Goal: Task Accomplishment & Management: Use online tool/utility

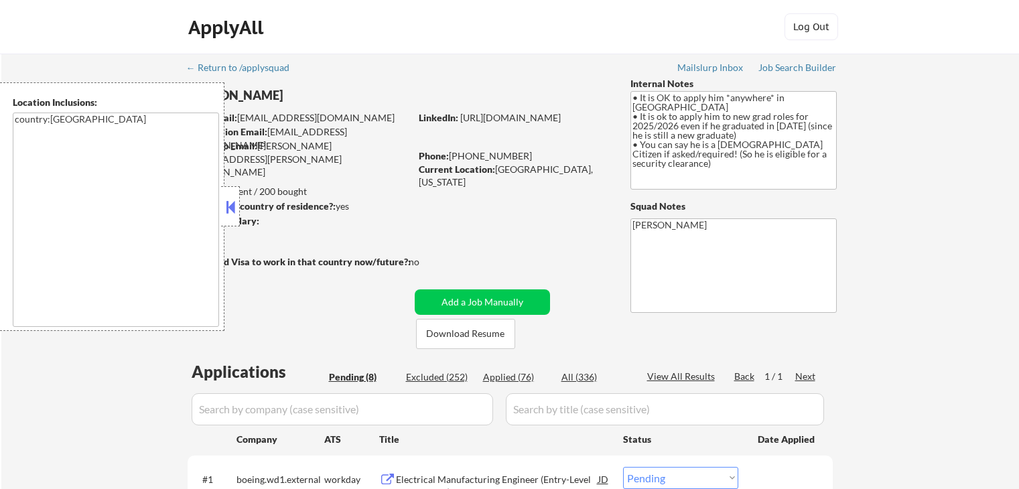
select select ""pending""
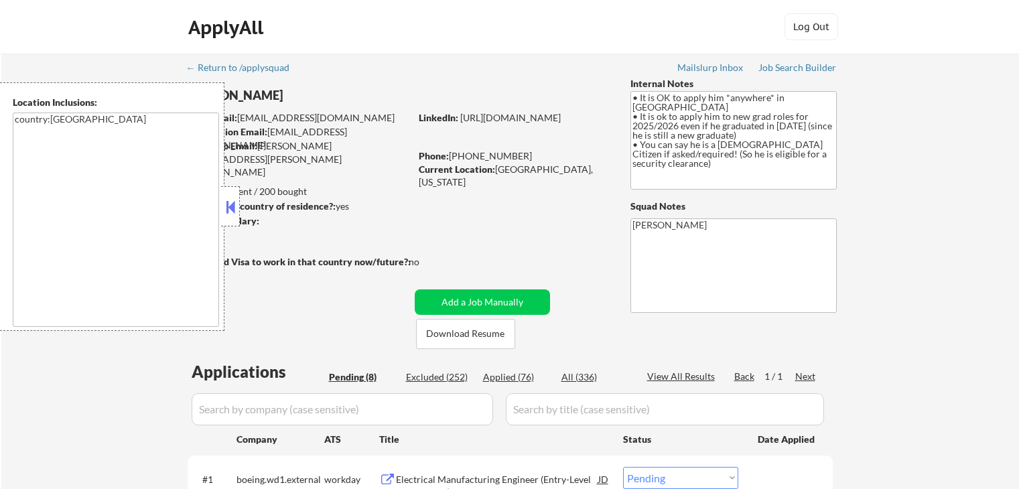
select select ""pending""
click at [234, 212] on button at bounding box center [230, 207] width 15 height 20
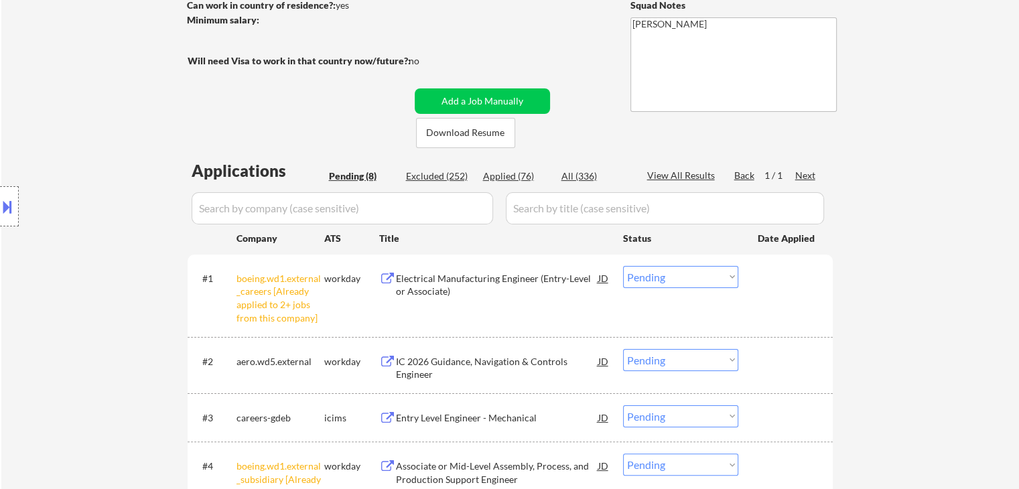
click at [174, 216] on div "Location Inclusions: country:[GEOGRAPHIC_DATA]" at bounding box center [120, 206] width 240 height 248
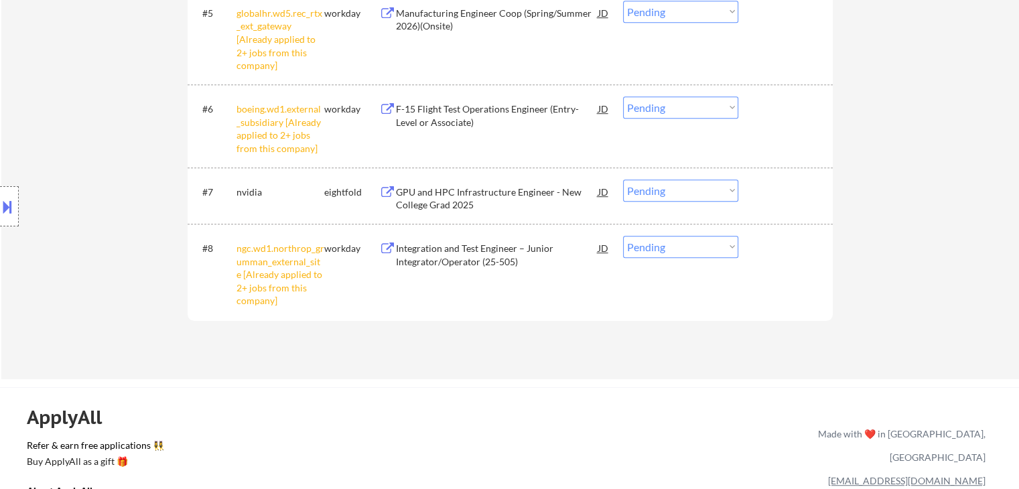
scroll to position [737, 0]
click at [670, 250] on select "Choose an option... Pending Applied Excluded (Questions) Excluded (Expired) Exc…" at bounding box center [680, 247] width 115 height 22
select select ""excluded__other_""
click at [623, 236] on select "Choose an option... Pending Applied Excluded (Questions) Excluded (Expired) Exc…" at bounding box center [680, 247] width 115 height 22
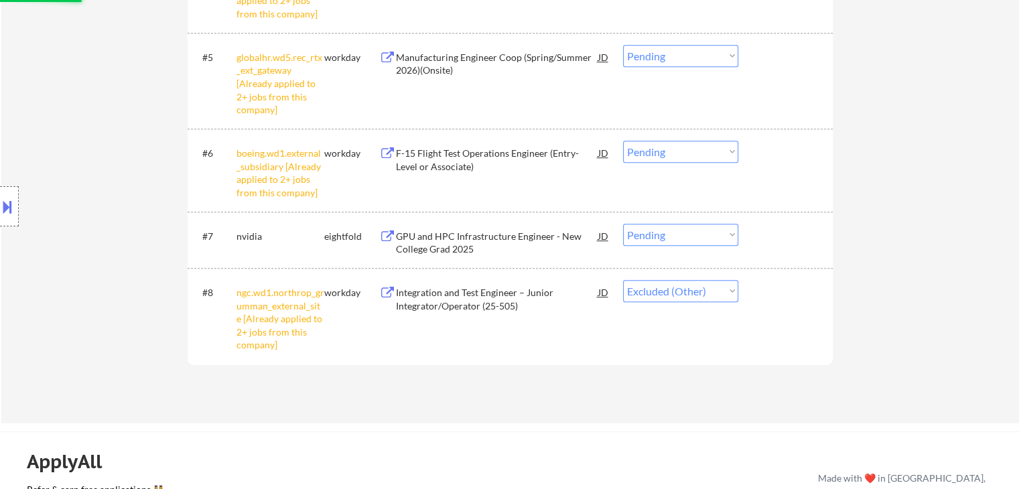
scroll to position [670, 0]
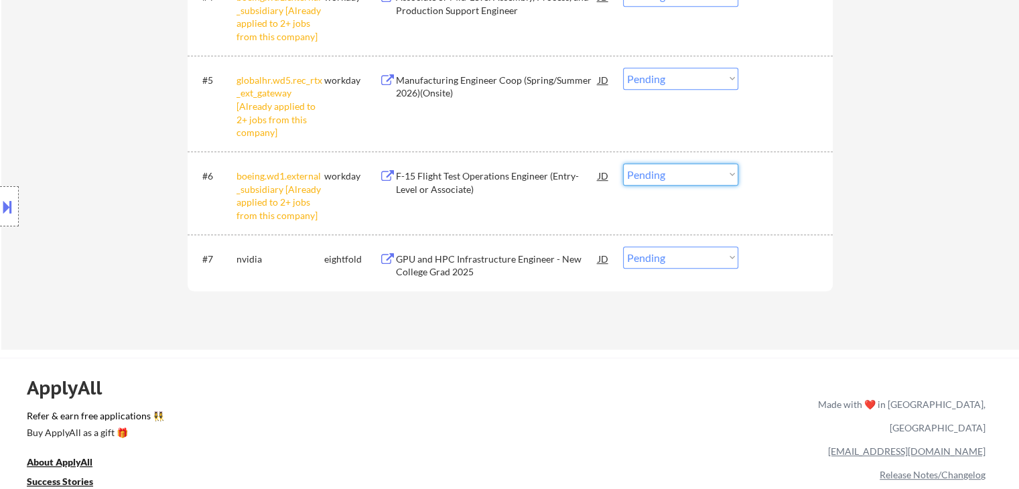
click at [644, 172] on select "Choose an option... Pending Applied Excluded (Questions) Excluded (Expired) Exc…" at bounding box center [680, 174] width 115 height 22
click at [623, 163] on select "Choose an option... Pending Applied Excluded (Questions) Excluded (Expired) Exc…" at bounding box center [680, 174] width 115 height 22
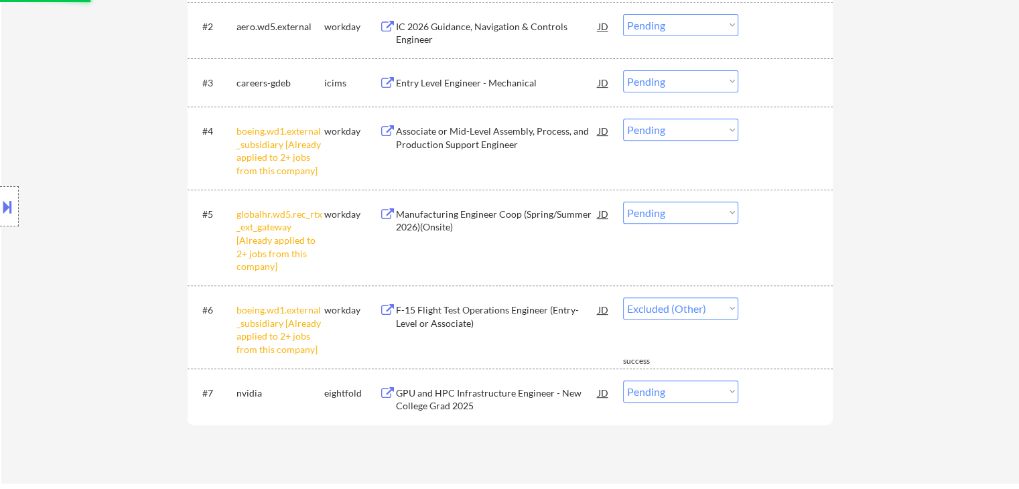
select select ""pending""
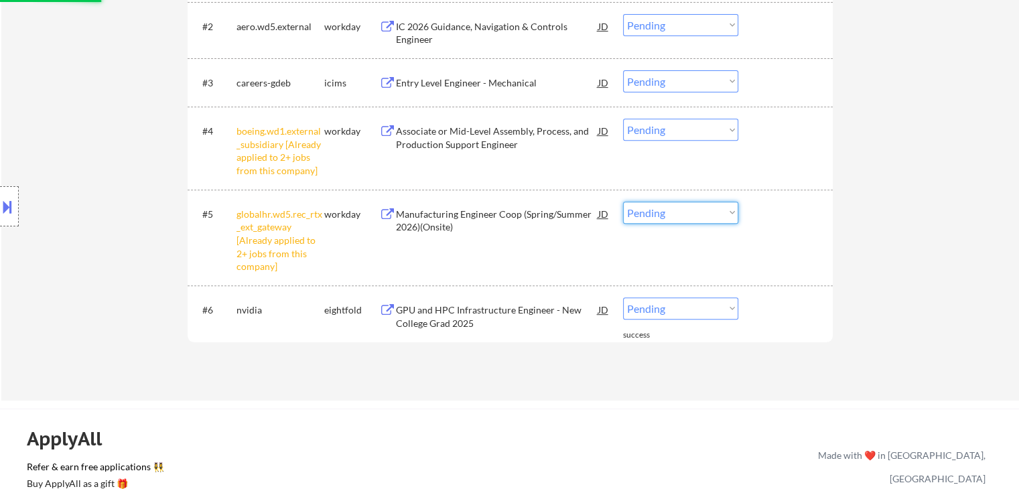
click at [632, 217] on select "Choose an option... Pending Applied Excluded (Questions) Excluded (Expired) Exc…" at bounding box center [680, 213] width 115 height 22
click at [623, 202] on select "Choose an option... Pending Applied Excluded (Questions) Excluded (Expired) Exc…" at bounding box center [680, 213] width 115 height 22
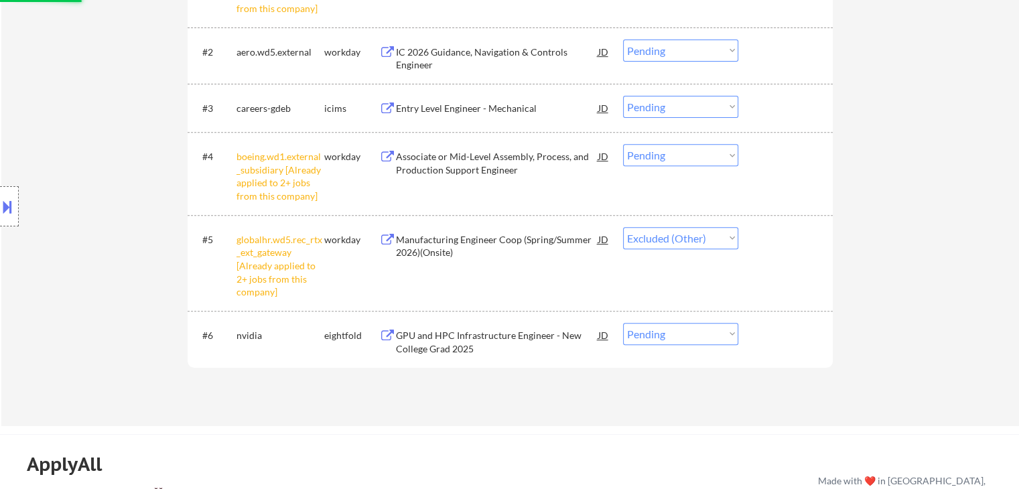
scroll to position [469, 0]
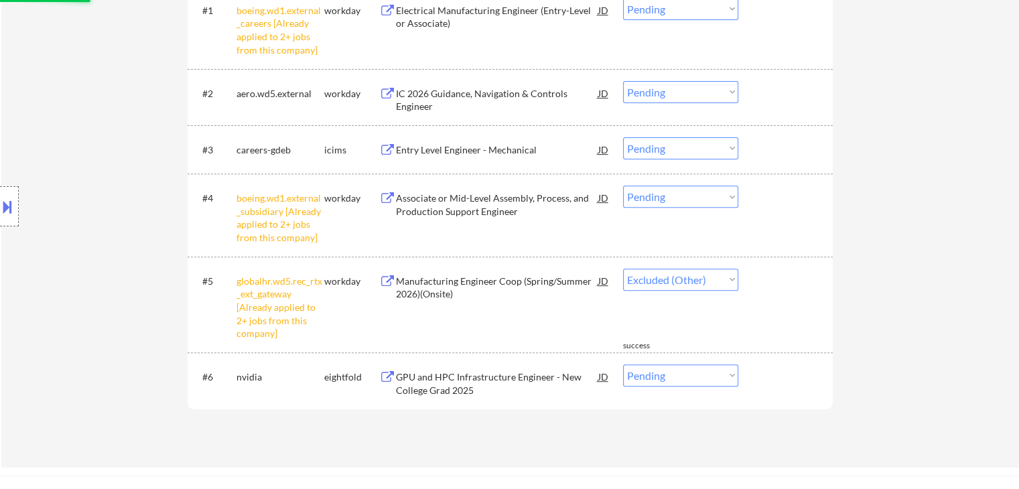
select select ""pending""
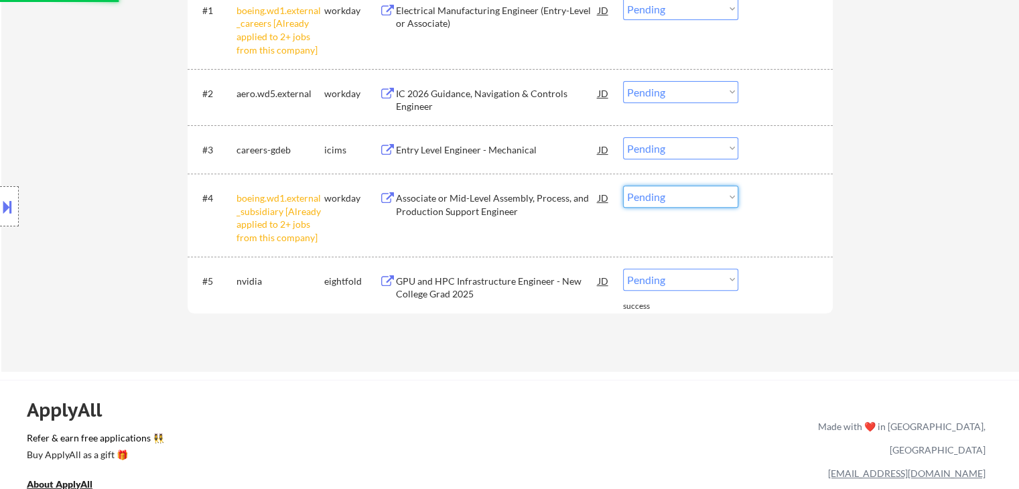
click at [640, 198] on select "Choose an option... Pending Applied Excluded (Questions) Excluded (Expired) Exc…" at bounding box center [680, 197] width 115 height 22
click at [623, 186] on select "Choose an option... Pending Applied Excluded (Questions) Excluded (Expired) Exc…" at bounding box center [680, 197] width 115 height 22
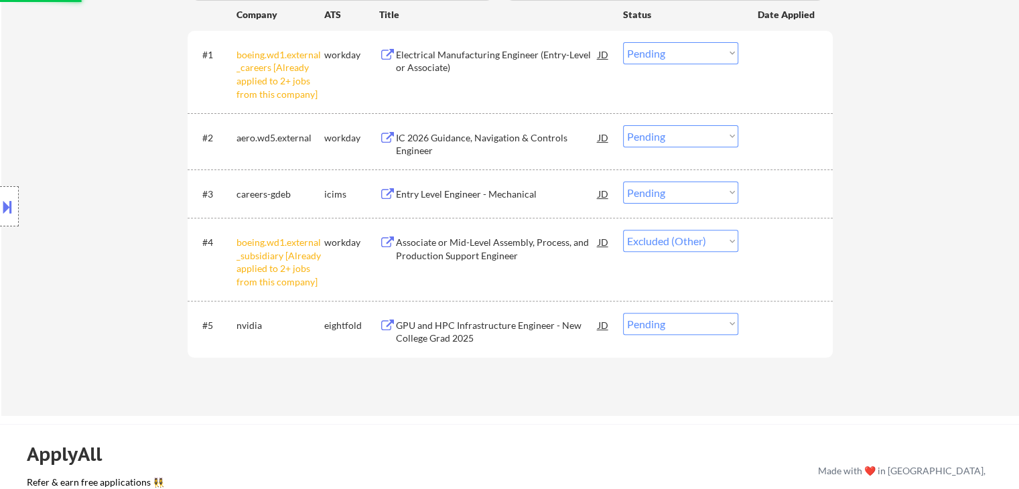
scroll to position [402, 0]
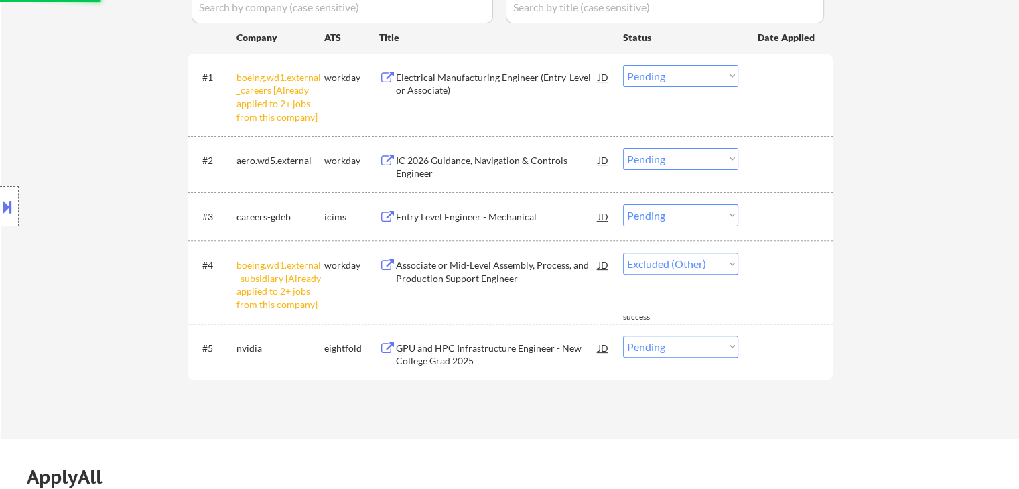
select select ""pending""
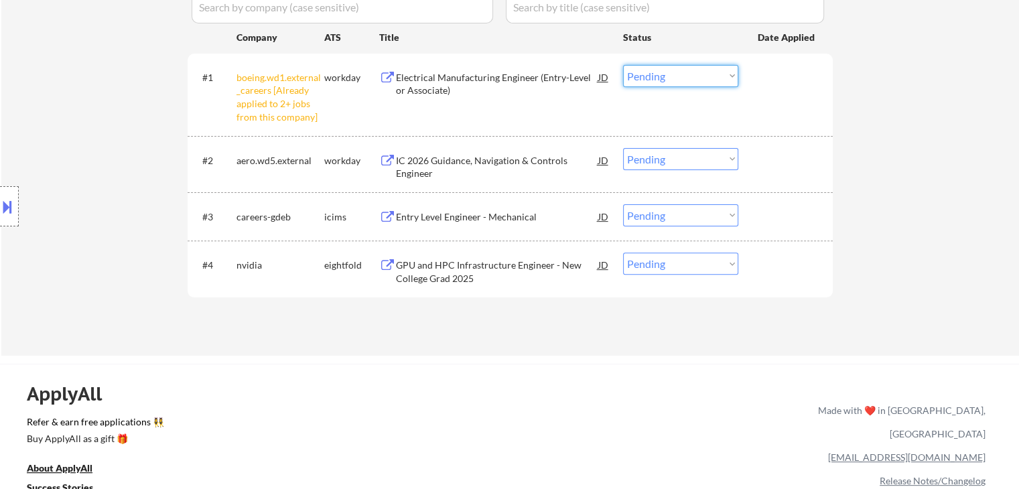
click at [652, 76] on select "Choose an option... Pending Applied Excluded (Questions) Excluded (Expired) Exc…" at bounding box center [680, 76] width 115 height 22
click at [623, 65] on select "Choose an option... Pending Applied Excluded (Questions) Excluded (Expired) Exc…" at bounding box center [680, 76] width 115 height 22
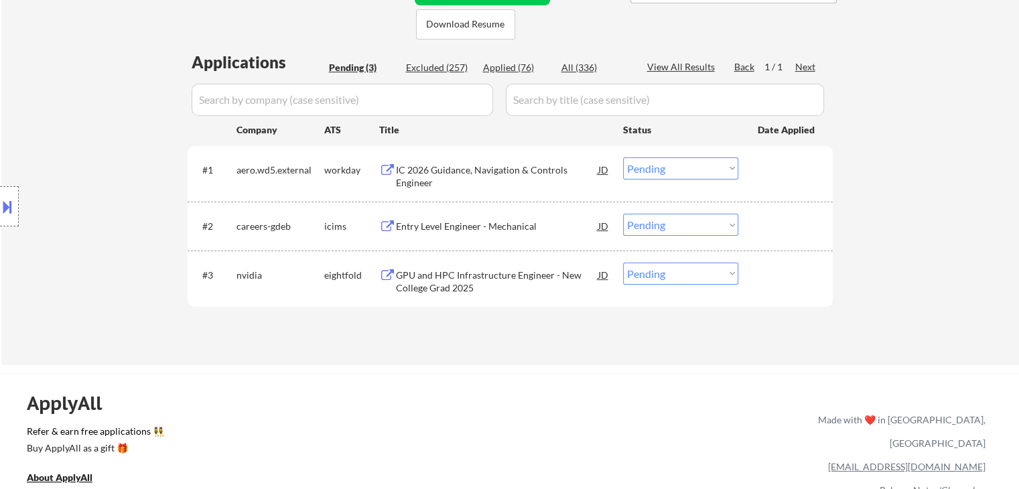
scroll to position [134, 0]
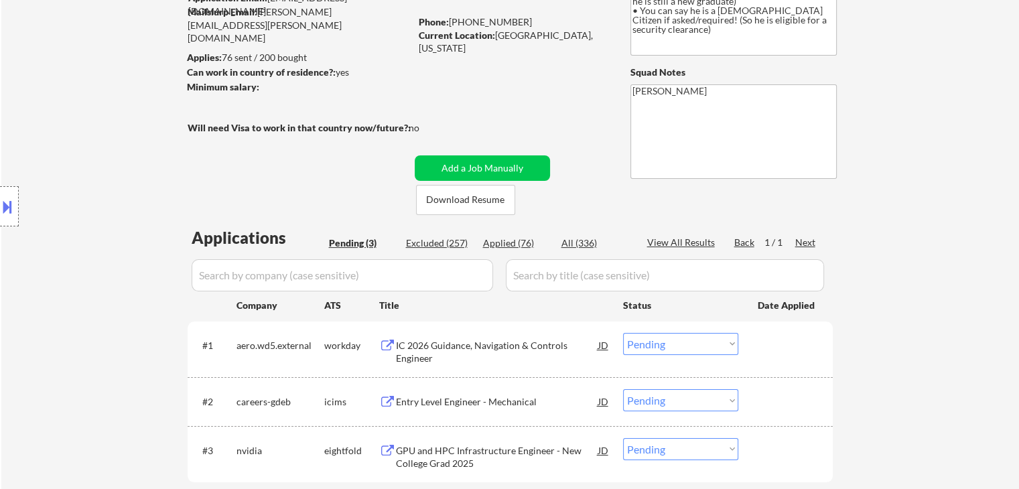
click at [308, 186] on div "← Return to /applysquad Mailslurp Inbox Job Search Builder [PERSON_NAME] User E…" at bounding box center [510, 225] width 668 height 610
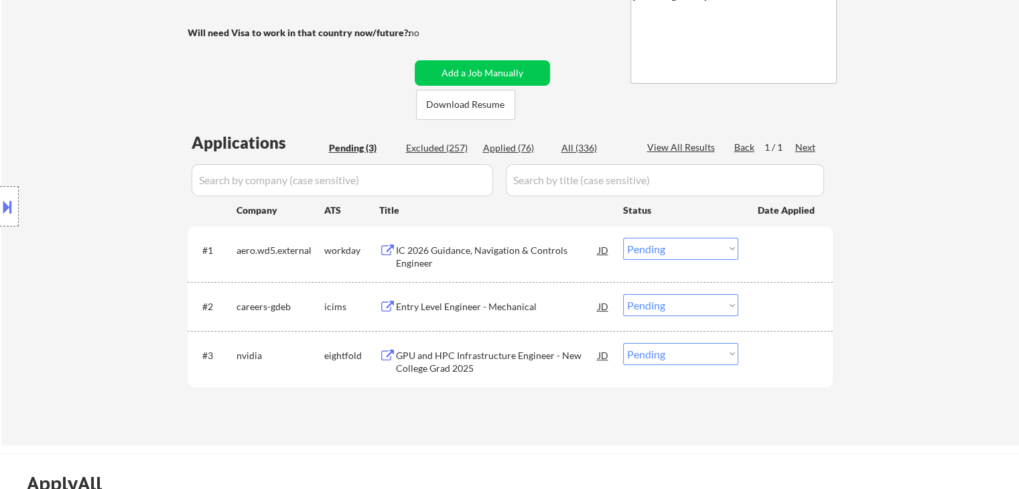
scroll to position [268, 0]
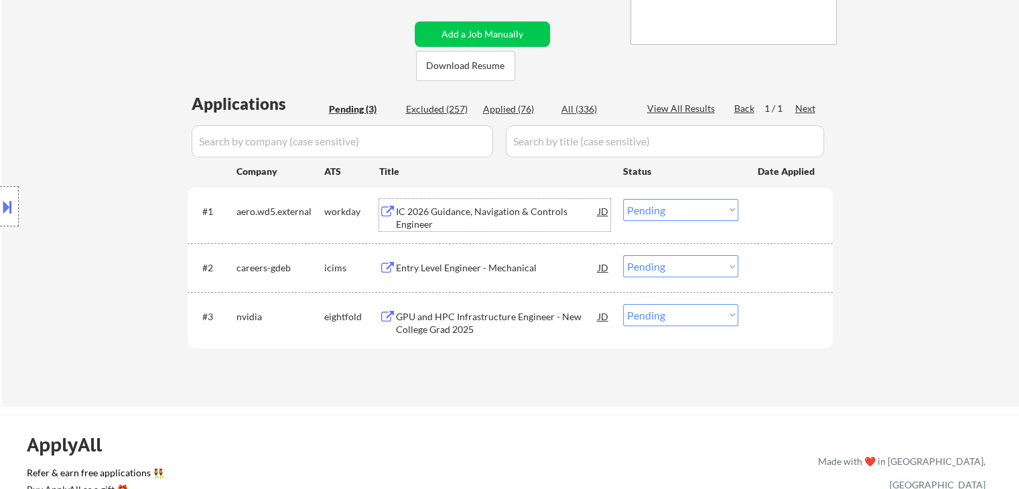
drag, startPoint x: 419, startPoint y: 211, endPoint x: 429, endPoint y: 280, distance: 69.7
click at [420, 212] on div "IC 2026 Guidance, Navigation & Controls Engineer" at bounding box center [497, 218] width 202 height 26
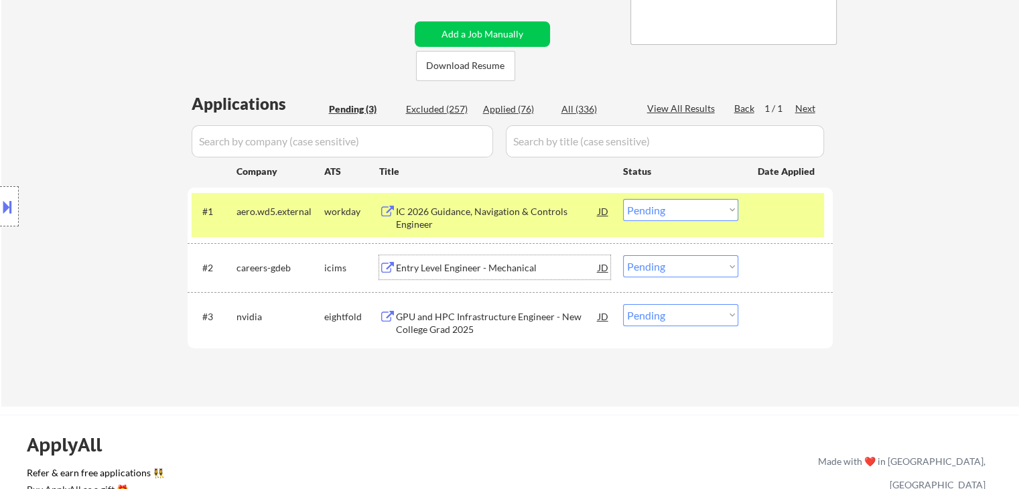
click at [419, 257] on div "Entry Level Engineer - Mechanical" at bounding box center [497, 267] width 202 height 24
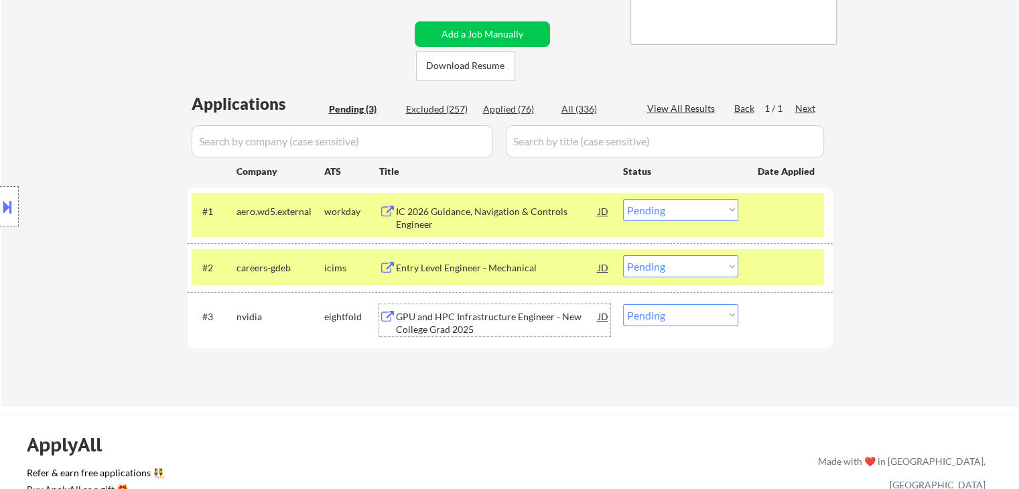
click at [415, 319] on div "GPU and HPC Infrastructure Engineer - New College Grad 2025" at bounding box center [497, 323] width 202 height 26
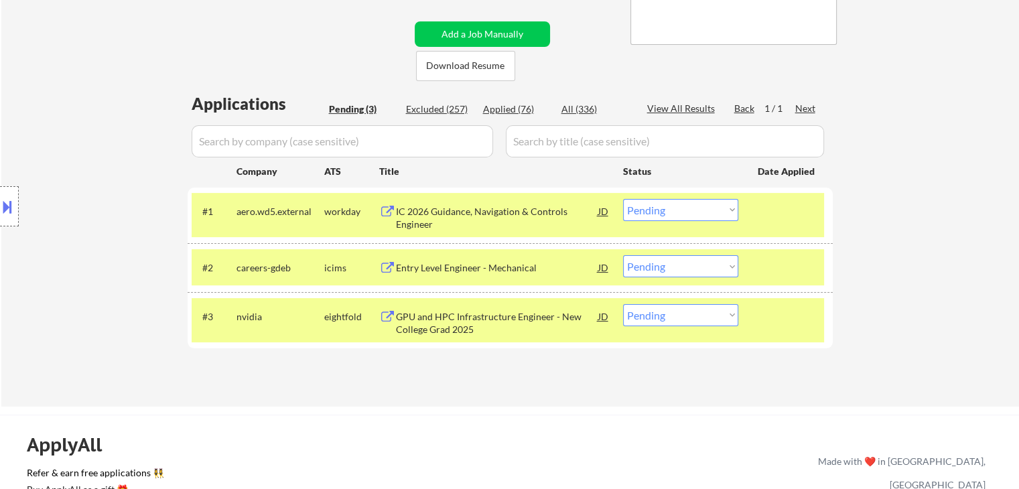
click at [64, 141] on div "Location Inclusions: country:[GEOGRAPHIC_DATA]" at bounding box center [120, 206] width 240 height 248
click at [110, 224] on div "Location Inclusions: country:[GEOGRAPHIC_DATA]" at bounding box center [120, 206] width 240 height 248
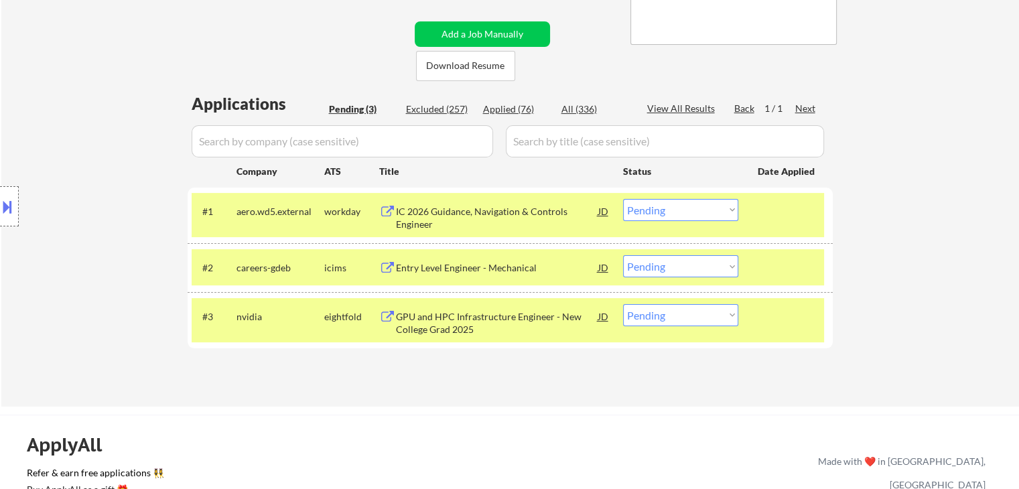
click at [110, 224] on div "Location Inclusions: country:[GEOGRAPHIC_DATA]" at bounding box center [120, 206] width 240 height 248
click at [646, 216] on select "Choose an option... Pending Applied Excluded (Questions) Excluded (Expired) Exc…" at bounding box center [680, 210] width 115 height 22
click at [623, 199] on select "Choose an option... Pending Applied Excluded (Questions) Excluded (Expired) Exc…" at bounding box center [680, 210] width 115 height 22
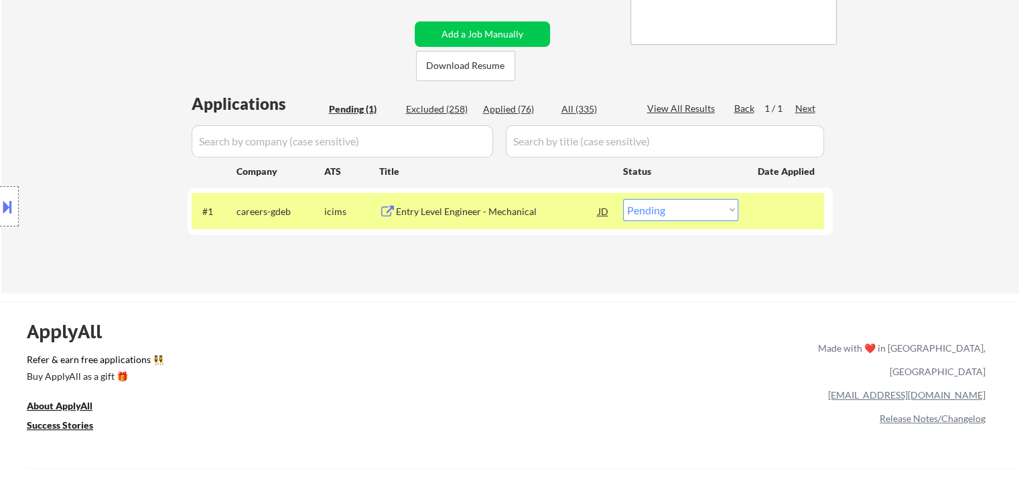
click at [677, 211] on select "Choose an option... Pending Applied Excluded (Questions) Excluded (Expired) Exc…" at bounding box center [680, 210] width 115 height 22
select select ""excluded""
click at [623, 199] on select "Choose an option... Pending Applied Excluded (Questions) Excluded (Expired) Exc…" at bounding box center [680, 210] width 115 height 22
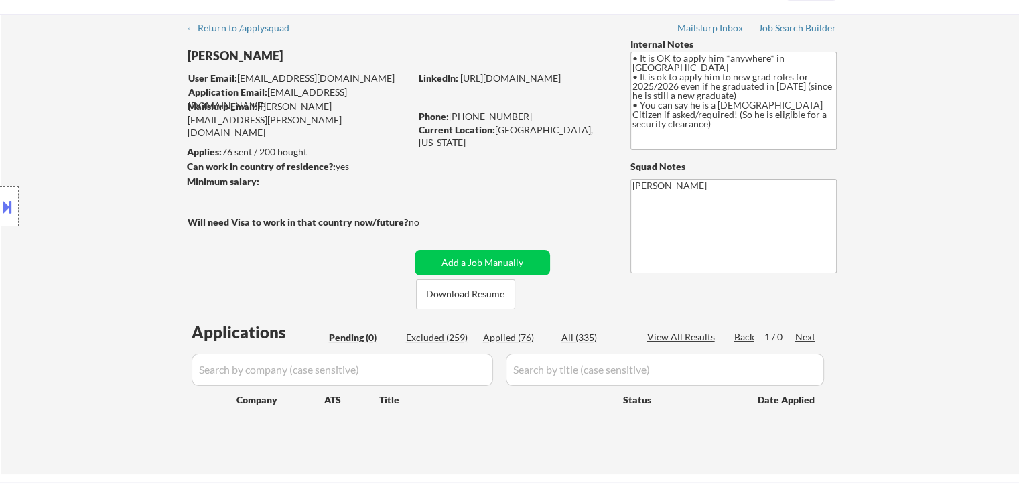
scroll to position [0, 0]
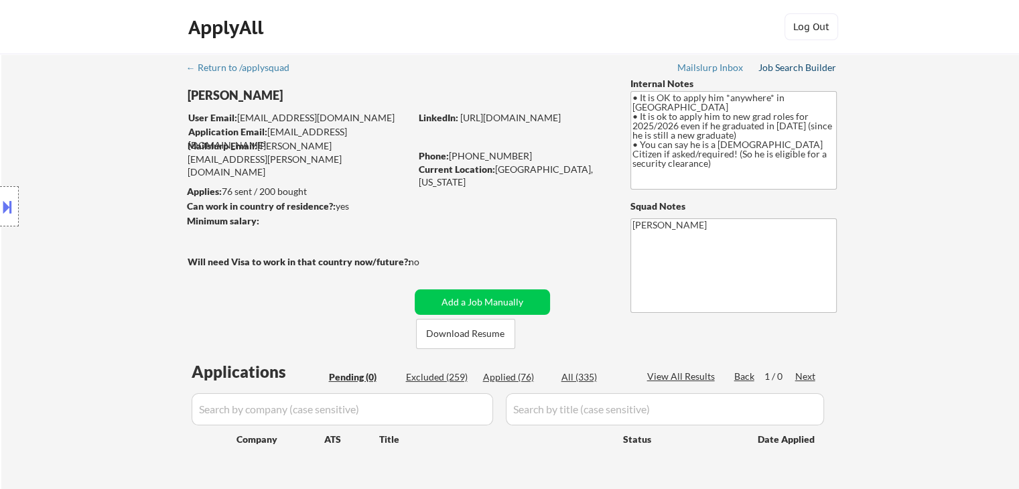
click at [801, 70] on div "Job Search Builder" at bounding box center [797, 67] width 78 height 9
